Goal: Find specific page/section: Find specific page/section

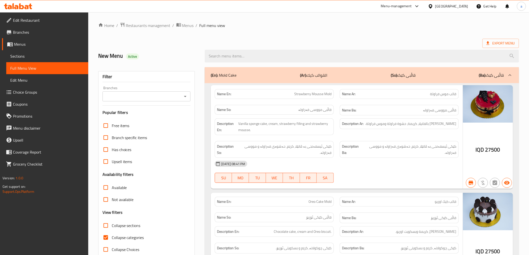
click at [17, 5] on icon at bounding box center [18, 6] width 28 height 6
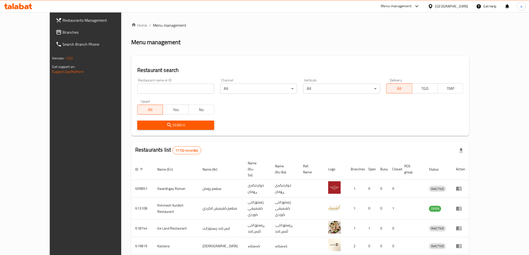
click at [63, 32] on span "Branches" at bounding box center [98, 32] width 71 height 6
click at [137, 88] on input "search" at bounding box center [175, 89] width 77 height 10
paste input "777466"
type input "777466"
click button "Search" at bounding box center [175, 125] width 77 height 9
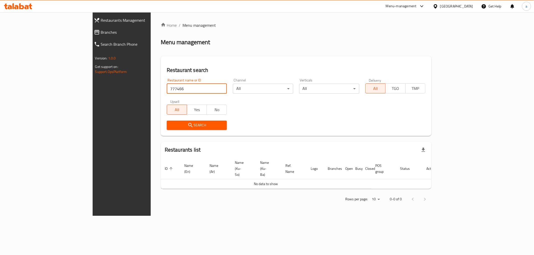
click at [101, 30] on span "Branches" at bounding box center [139, 32] width 77 height 6
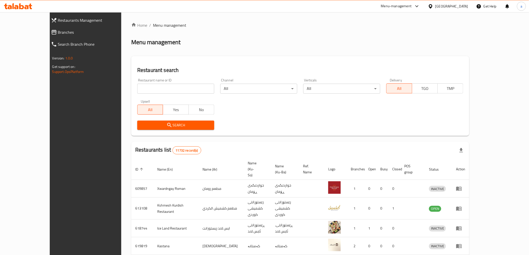
click at [58, 31] on span "Branches" at bounding box center [96, 32] width 76 height 6
